Goal: Check status

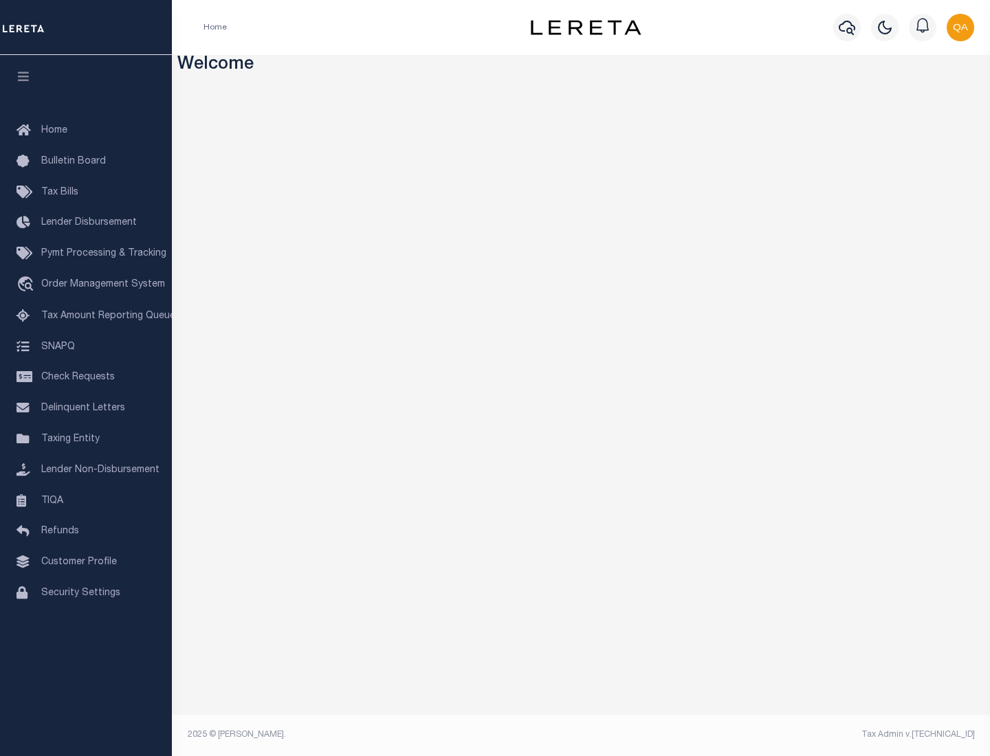
click at [86, 377] on span "Check Requests" at bounding box center [78, 377] width 74 height 10
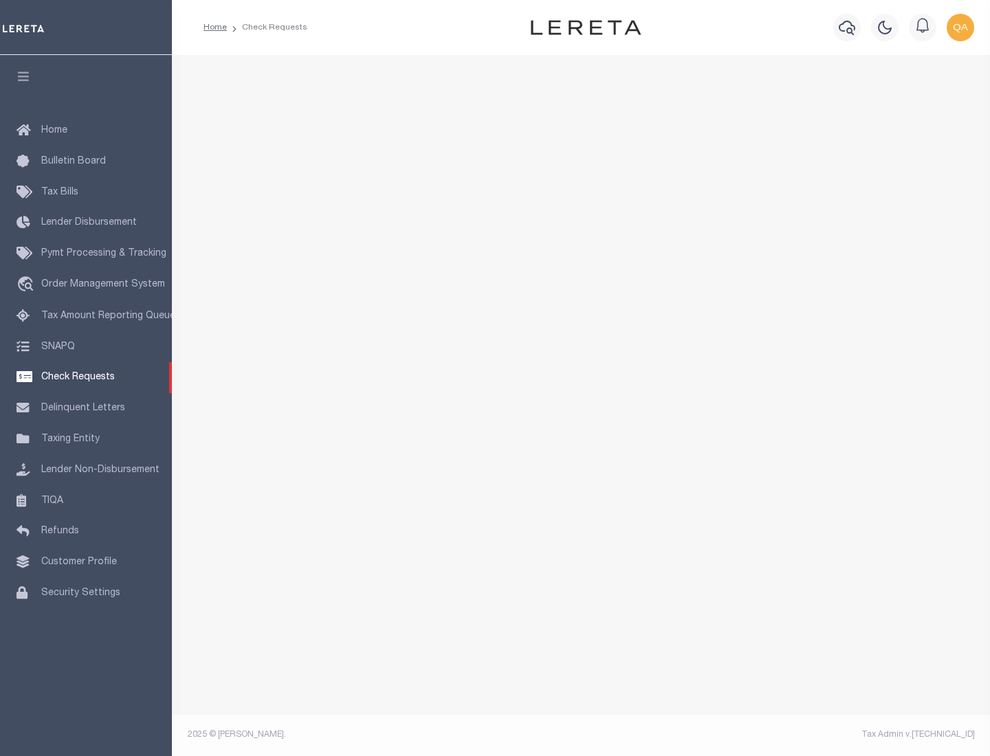
select select "50"
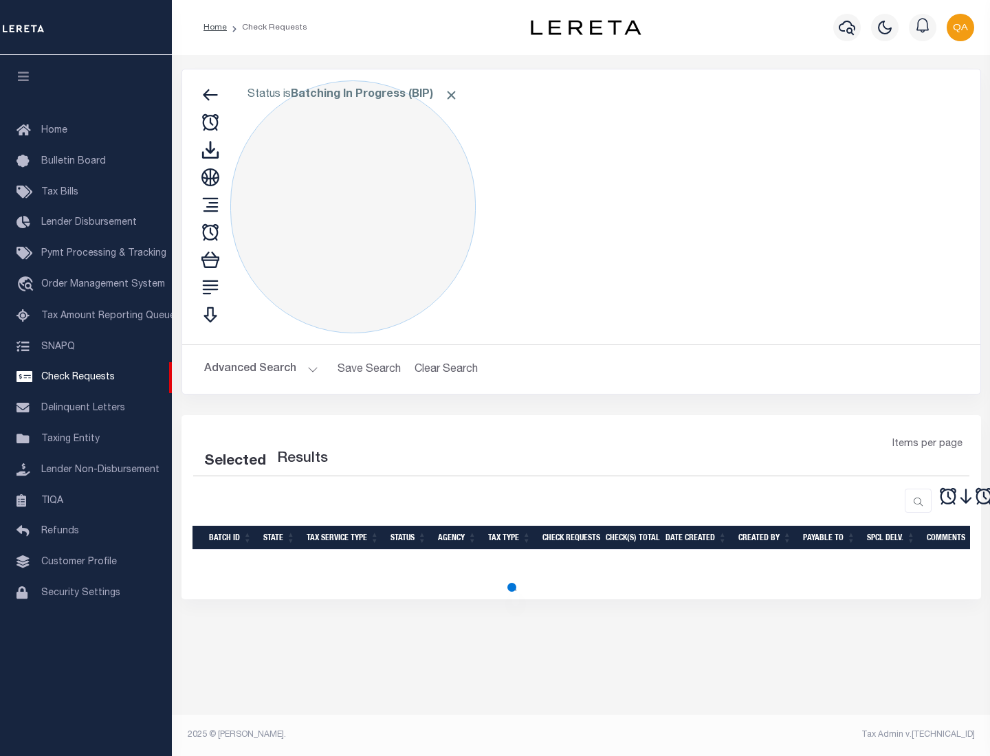
select select "50"
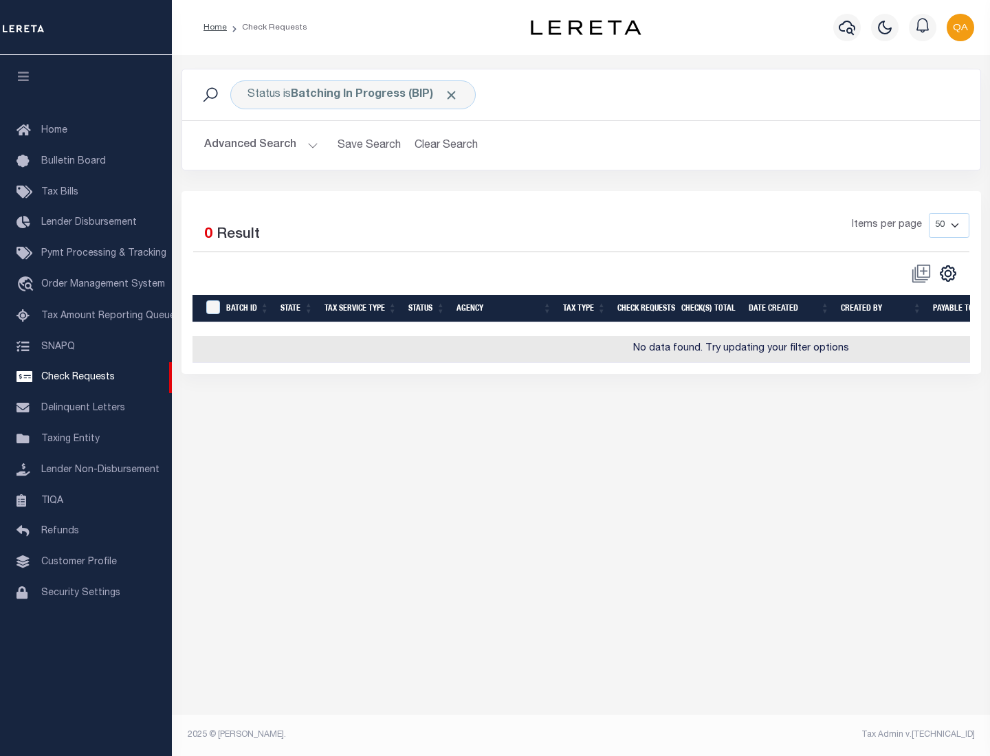
click at [451, 95] on span "Click to Remove" at bounding box center [451, 95] width 14 height 14
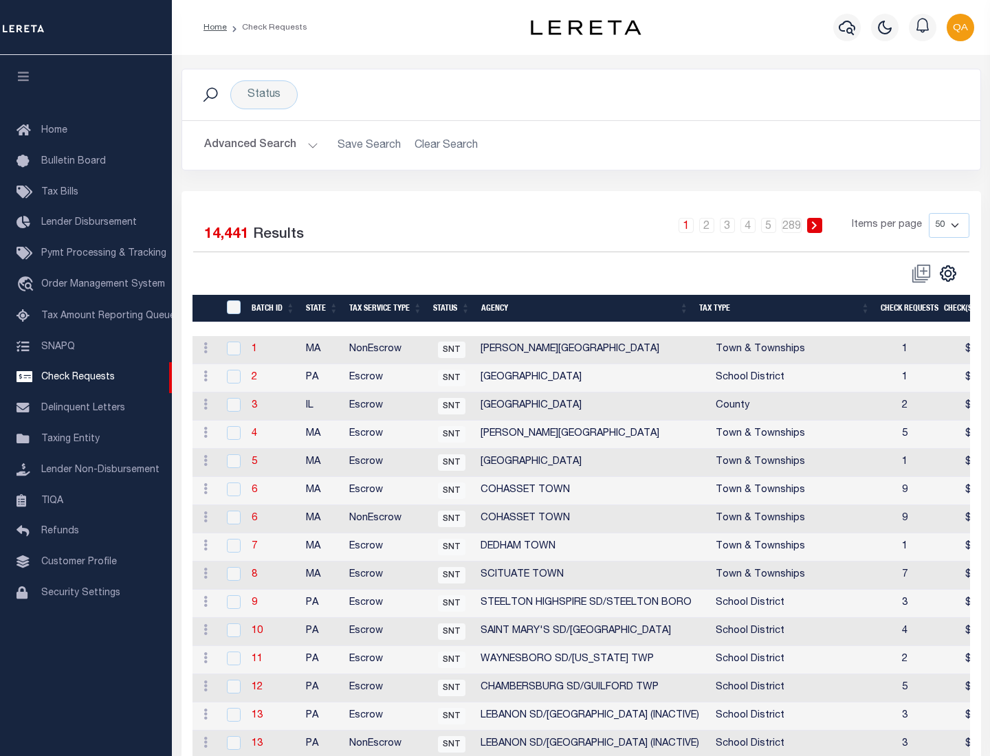
scroll to position [662, 0]
